Goal: Task Accomplishment & Management: Complete application form

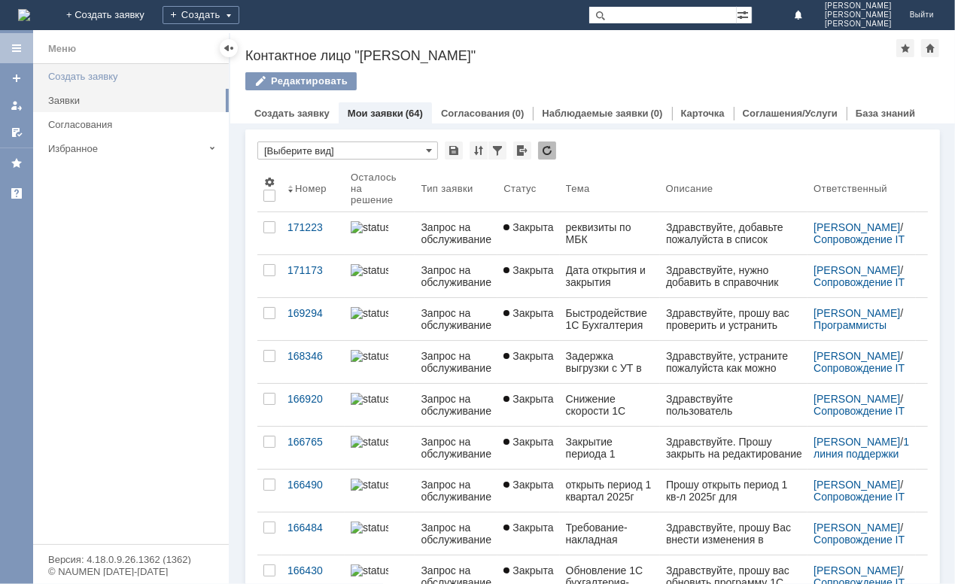
click at [87, 75] on div "Создать заявку" at bounding box center [134, 76] width 172 height 11
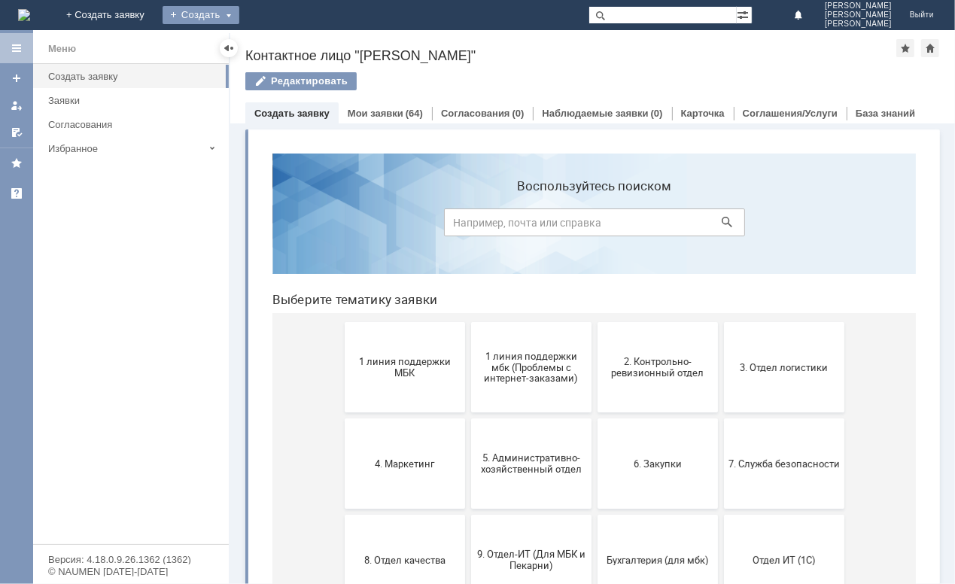
click at [239, 13] on div "Создать" at bounding box center [201, 15] width 77 height 18
click at [280, 42] on link "Заявка" at bounding box center [223, 45] width 114 height 18
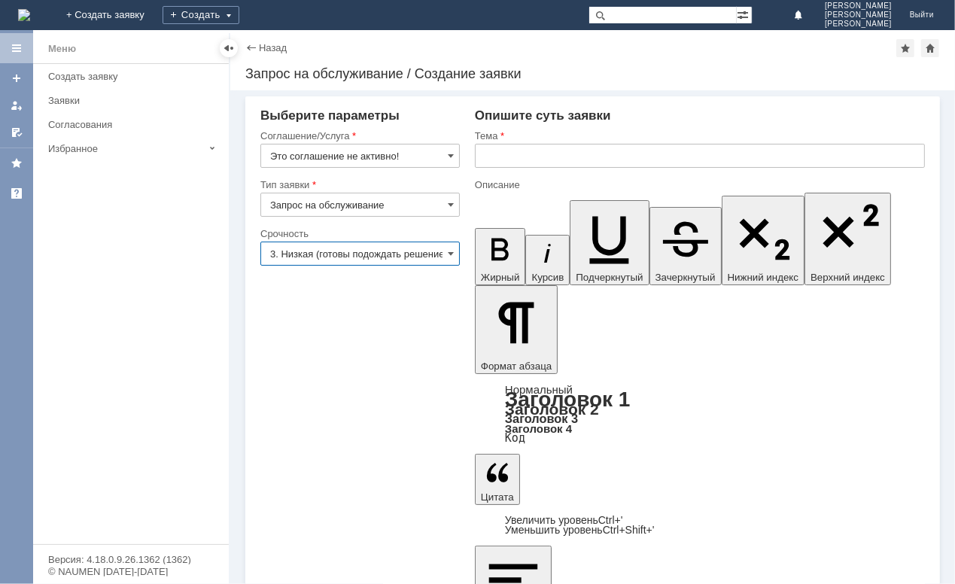
click at [365, 254] on input "3. Низкая (готовы подождать решение)" at bounding box center [359, 254] width 199 height 24
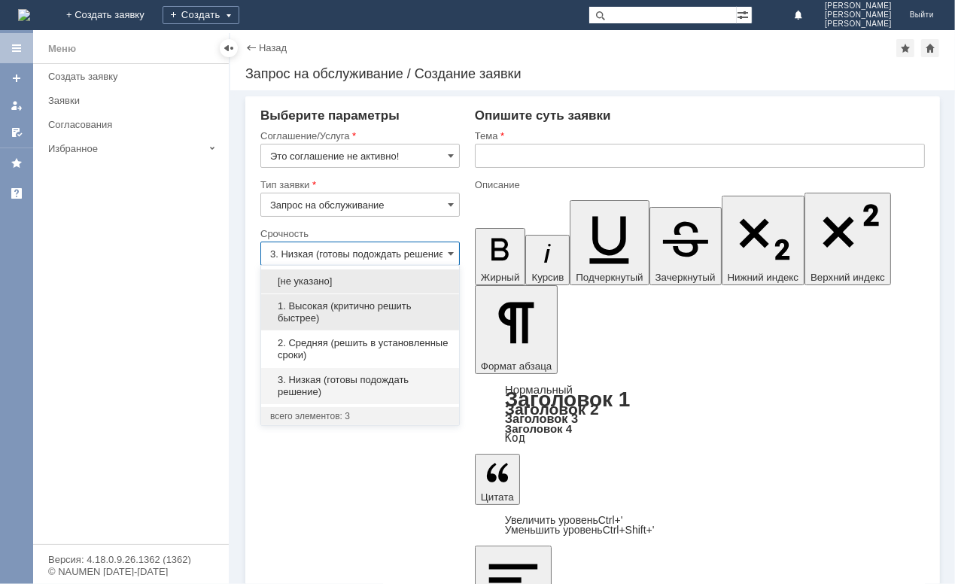
click at [360, 309] on span "1. Высокая (критично решить быстрее)" at bounding box center [360, 312] width 180 height 24
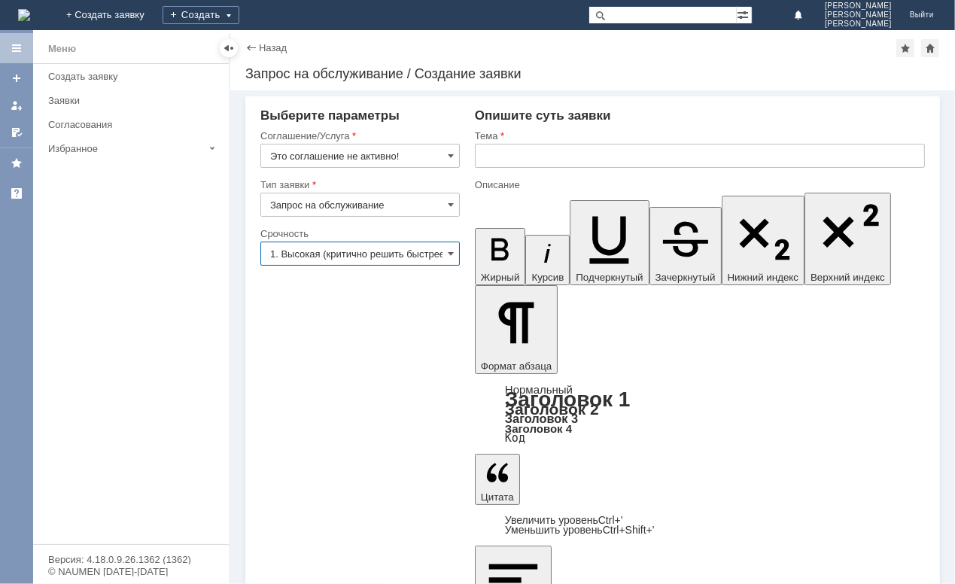
type input "1. Высокая (критично решить быстрее)"
click at [524, 153] on input "text" at bounding box center [700, 156] width 450 height 24
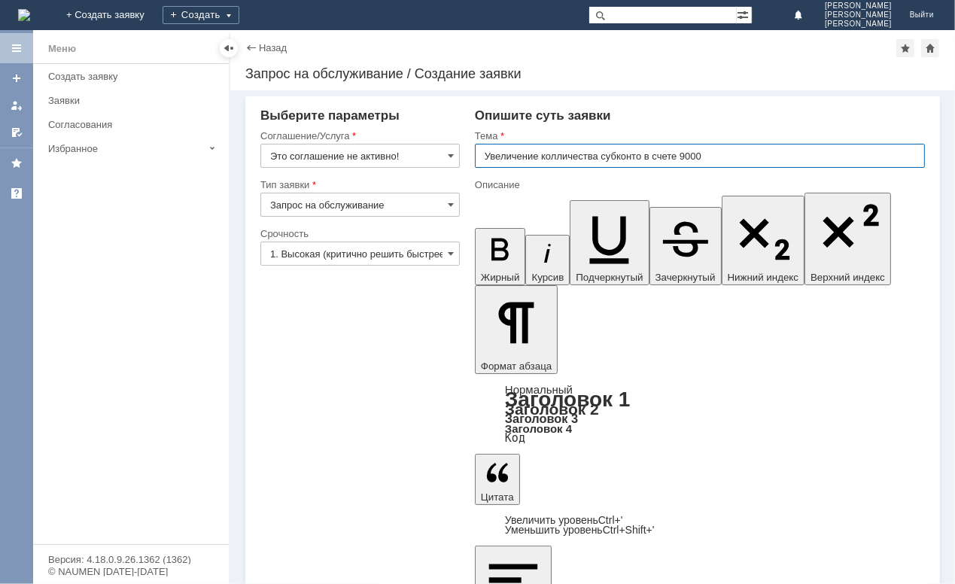
type input "Увеличение колличества субконто в счете 9000"
drag, startPoint x: 641, startPoint y: 3499, endPoint x: 685, endPoint y: 3496, distance: 44.5
drag, startPoint x: 637, startPoint y: 3500, endPoint x: 684, endPoint y: 3500, distance: 46.6
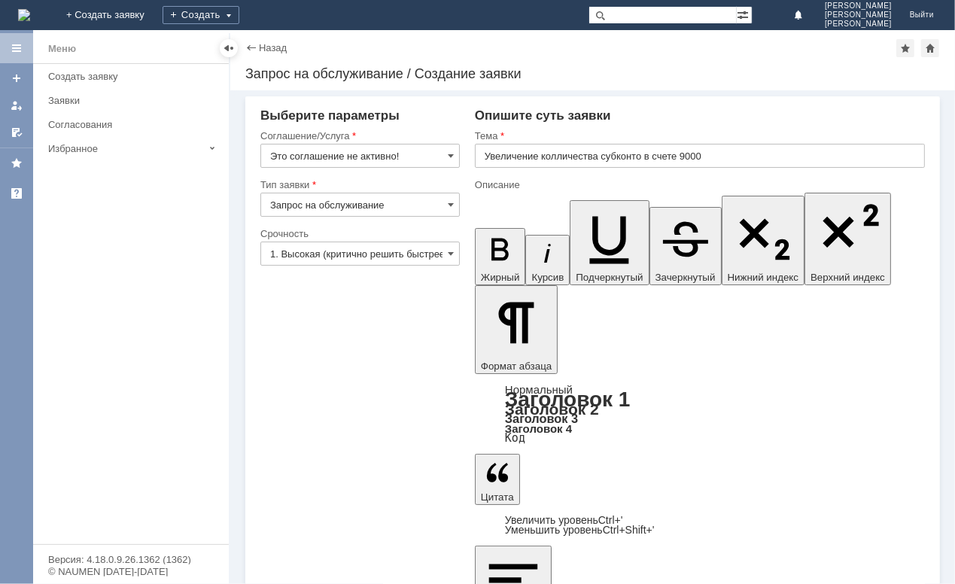
drag, startPoint x: 866, startPoint y: 3499, endPoint x: 907, endPoint y: 3499, distance: 40.6
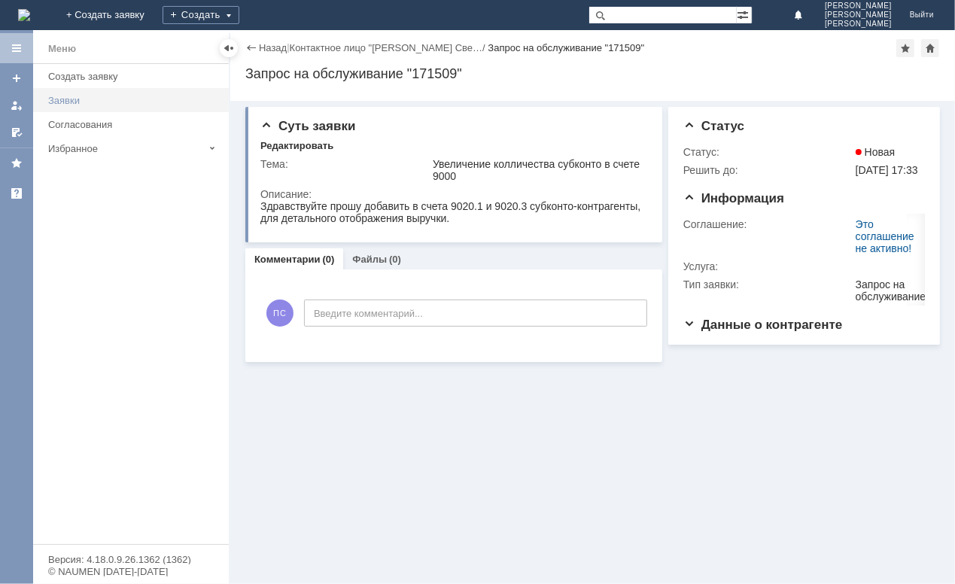
click at [65, 93] on link "Заявки" at bounding box center [134, 100] width 184 height 23
